Goal: Check status: Check status

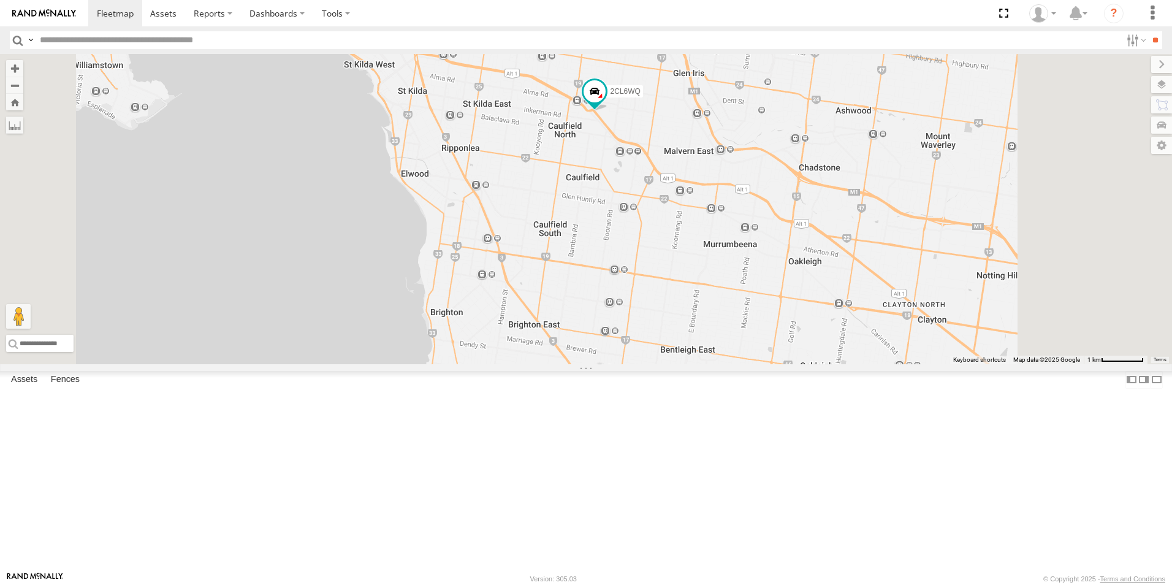
drag, startPoint x: 912, startPoint y: 203, endPoint x: 875, endPoint y: 43, distance: 164.1
click at [875, 43] on body at bounding box center [586, 292] width 1172 height 585
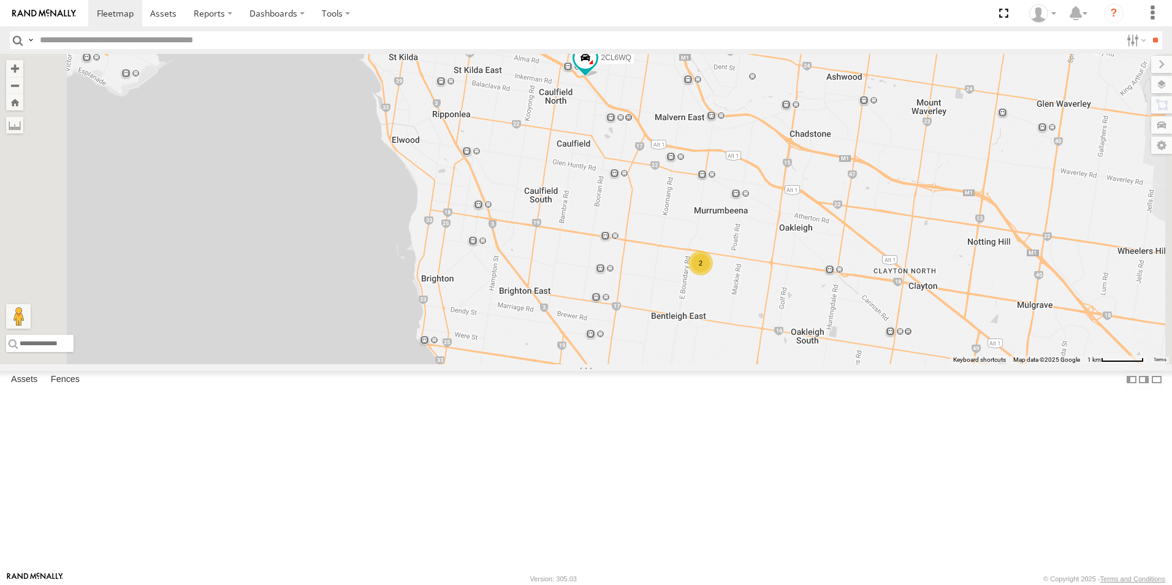
drag, startPoint x: 828, startPoint y: 178, endPoint x: 871, endPoint y: 315, distance: 143.0
click at [871, 315] on div "2CL6WQ YHH191 2" at bounding box center [586, 209] width 1172 height 310
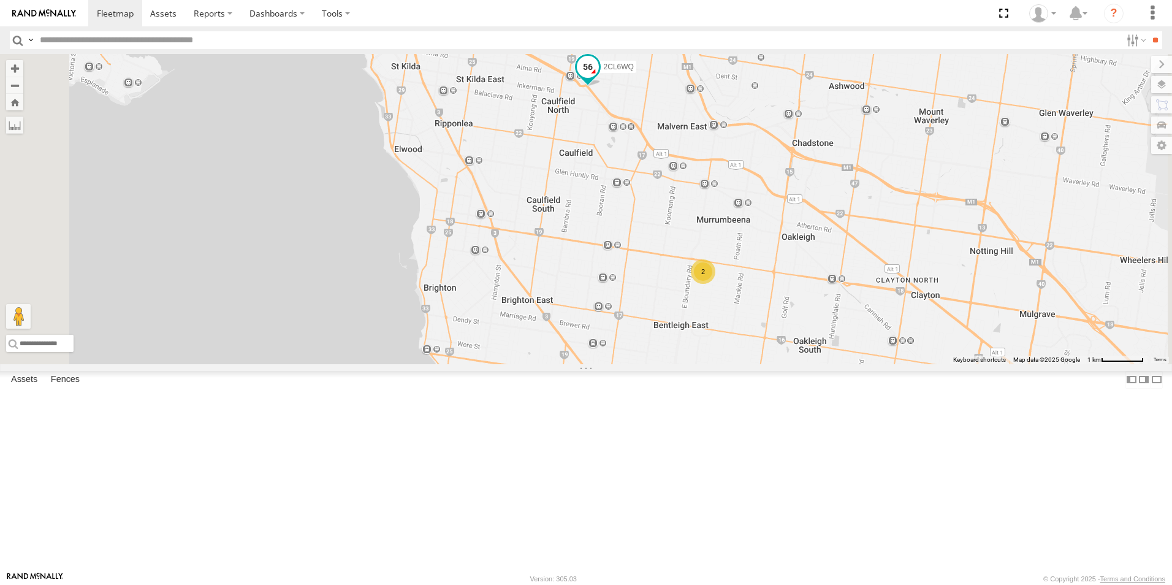
click at [599, 78] on span at bounding box center [588, 67] width 22 height 22
click at [575, 72] on label at bounding box center [563, 68] width 24 height 9
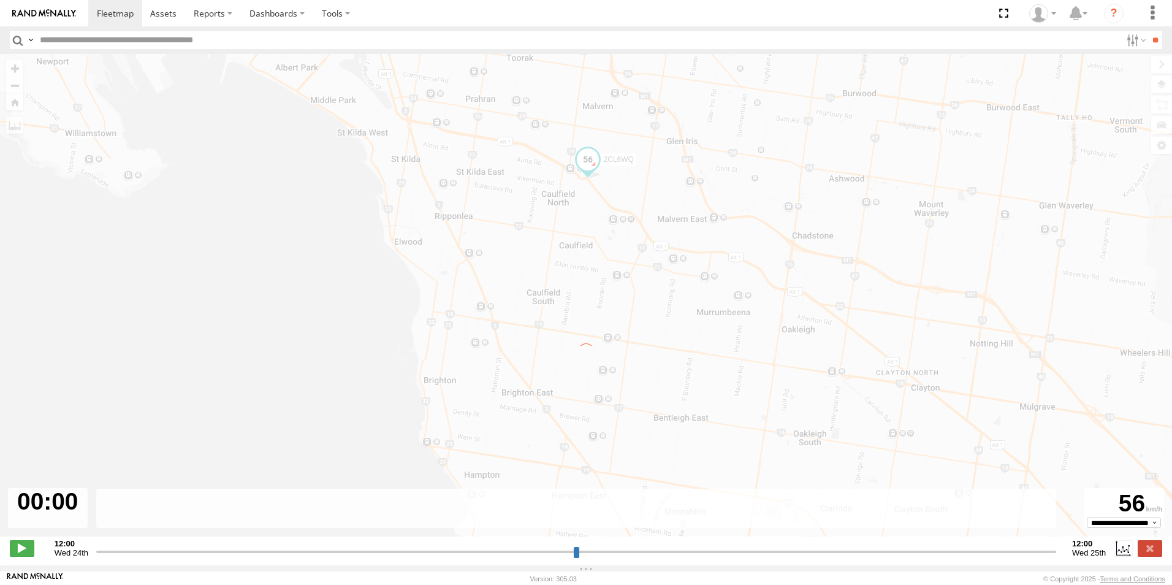
type input "**********"
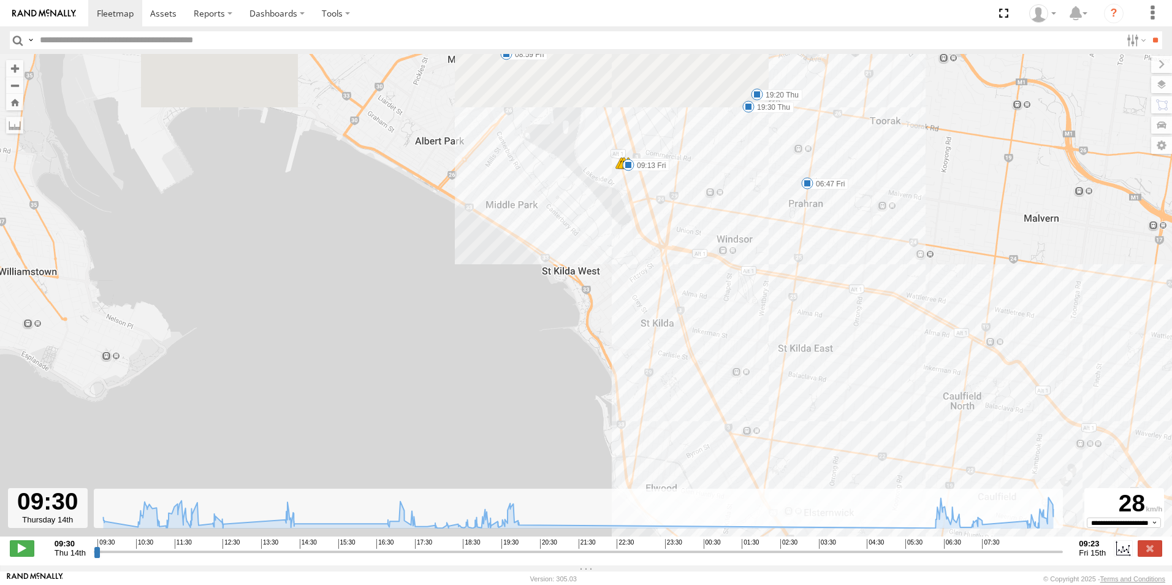
drag, startPoint x: 322, startPoint y: 257, endPoint x: 865, endPoint y: 379, distance: 556.6
click at [865, 379] on div "2CL6WQ 09:31 Thu 10:27 Thu 12:12 Thu 19:20 Thu 19:30 Thu 06:47 Fri 07:52 Fri 08…" at bounding box center [586, 301] width 1172 height 495
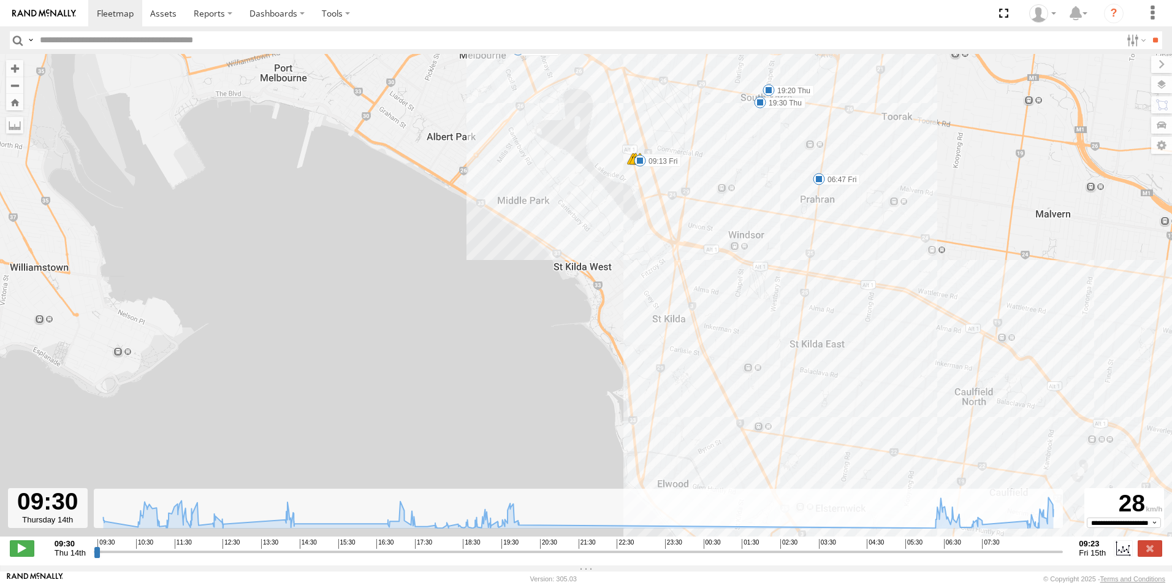
click at [635, 164] on span at bounding box center [640, 160] width 12 height 12
click at [637, 151] on div "09:13 [DATE] Queens [GEOGRAPHIC_DATA][PERSON_NAME]" at bounding box center [639, 119] width 135 height 66
click at [641, 165] on span at bounding box center [640, 160] width 12 height 12
click at [641, 151] on div "09:13 [DATE] Queens [GEOGRAPHIC_DATA][PERSON_NAME]" at bounding box center [639, 119] width 135 height 66
drag, startPoint x: 1063, startPoint y: 157, endPoint x: 1119, endPoint y: 109, distance: 73.9
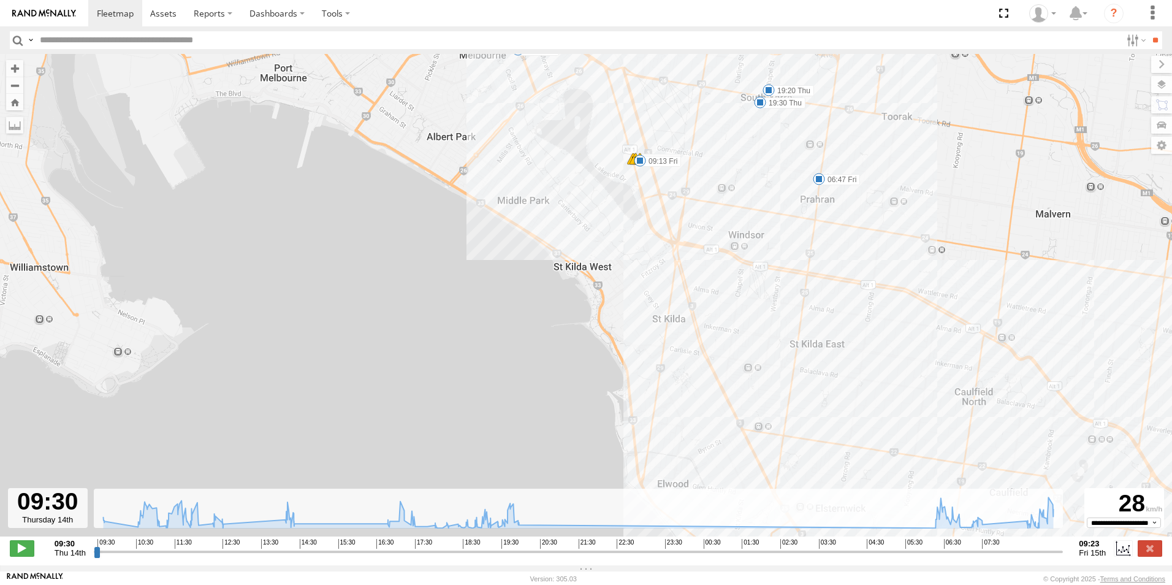
click at [1065, 153] on div "2CL6WQ 09:31 Thu 10:27 Thu 12:12 Thu 19:20 Thu 19:30 Thu 06:47 Fri 07:52 Fri 08…" at bounding box center [586, 301] width 1172 height 495
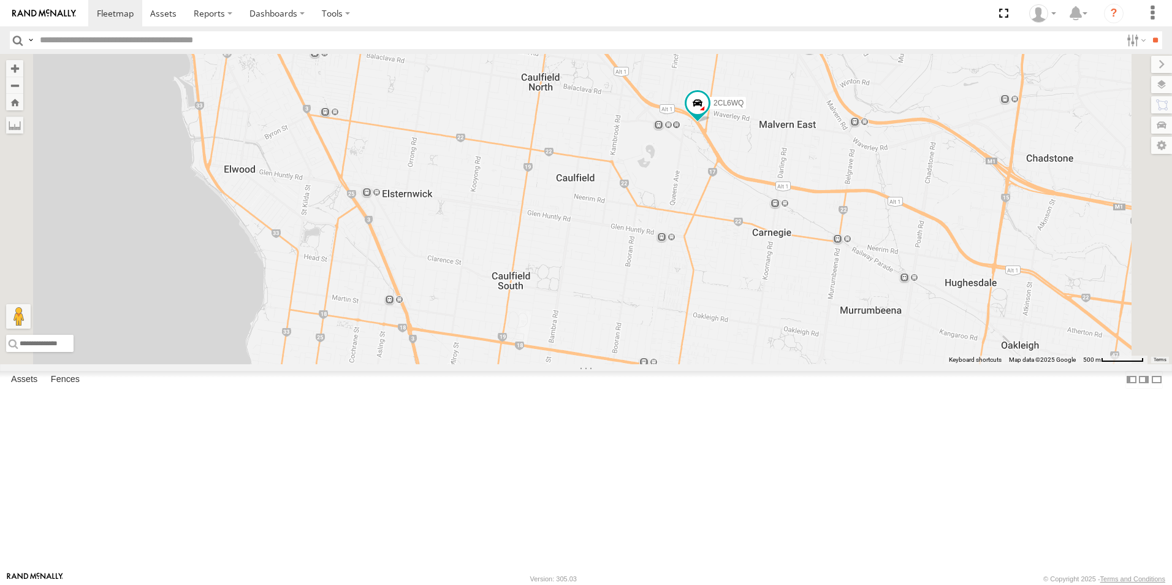
drag, startPoint x: 841, startPoint y: 224, endPoint x: 814, endPoint y: 155, distance: 74.3
click at [814, 155] on div "2CL6WQ YHH191" at bounding box center [586, 209] width 1172 height 310
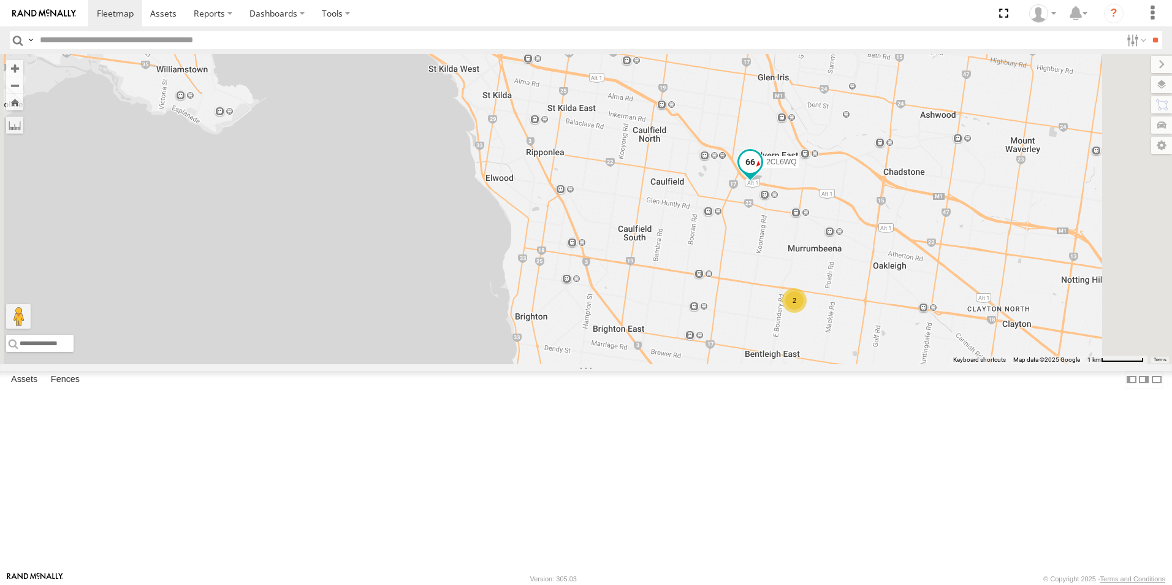
click at [761, 173] on span at bounding box center [750, 162] width 22 height 22
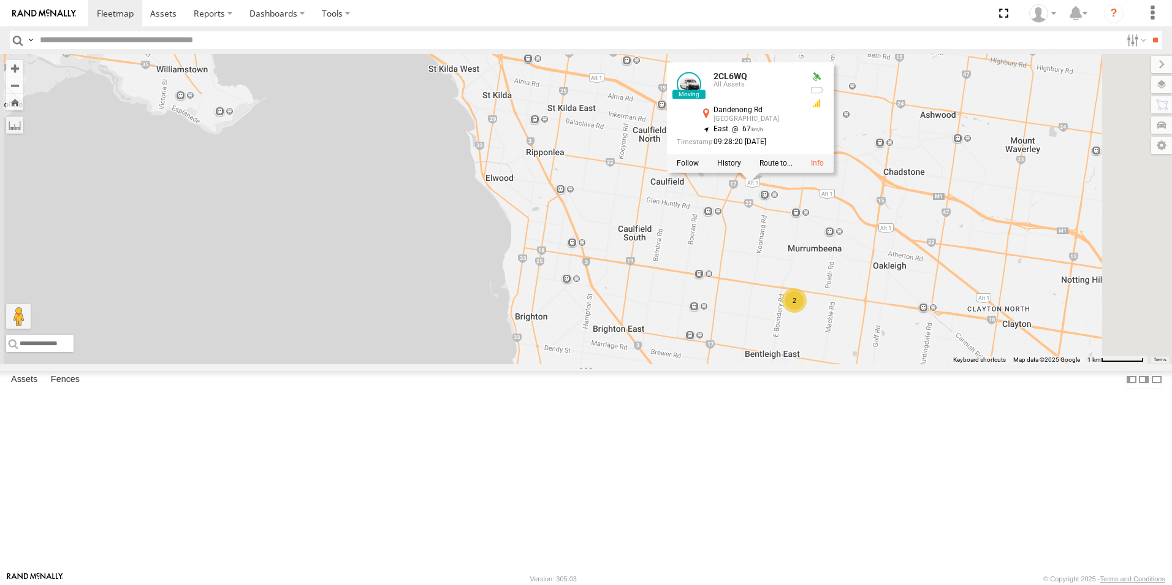
click at [917, 352] on div "2CL6WQ YHH191 2 2CL6WQ All Assets Dandenong Rd Malvern East -37.88312 , 145.052…" at bounding box center [586, 209] width 1172 height 310
